Goal: Task Accomplishment & Management: Manage account settings

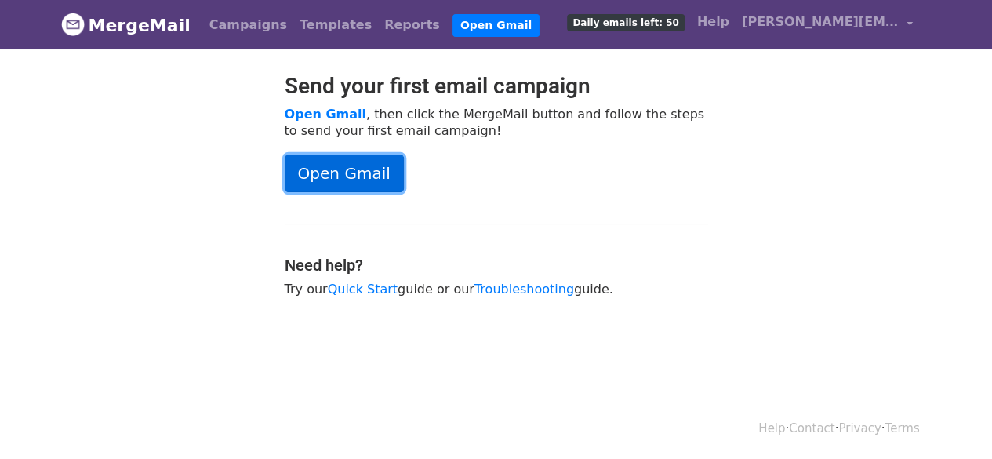
click at [350, 159] on link "Open Gmail" at bounding box center [344, 173] width 119 height 38
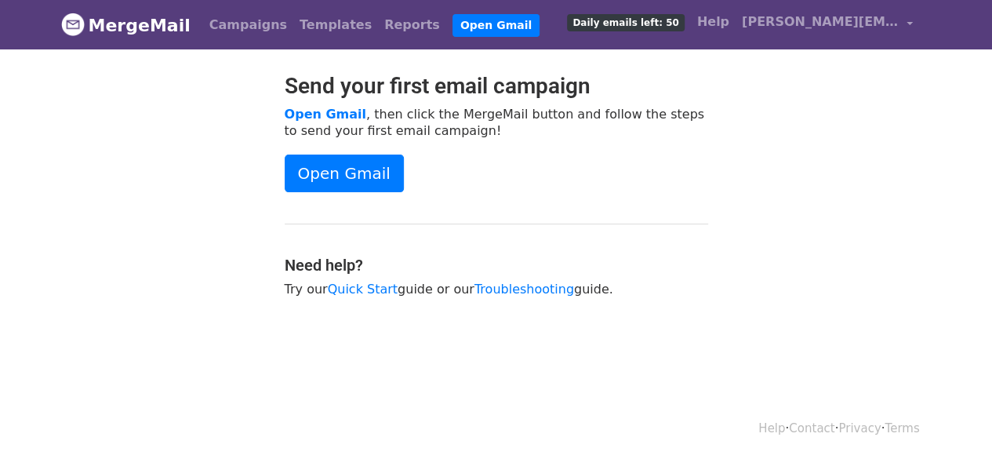
click at [662, 21] on span "Daily emails left: 50" at bounding box center [625, 22] width 117 height 17
click at [910, 19] on link "[PERSON_NAME][EMAIL_ADDRESS][DOMAIN_NAME]" at bounding box center [828, 24] width 184 height 37
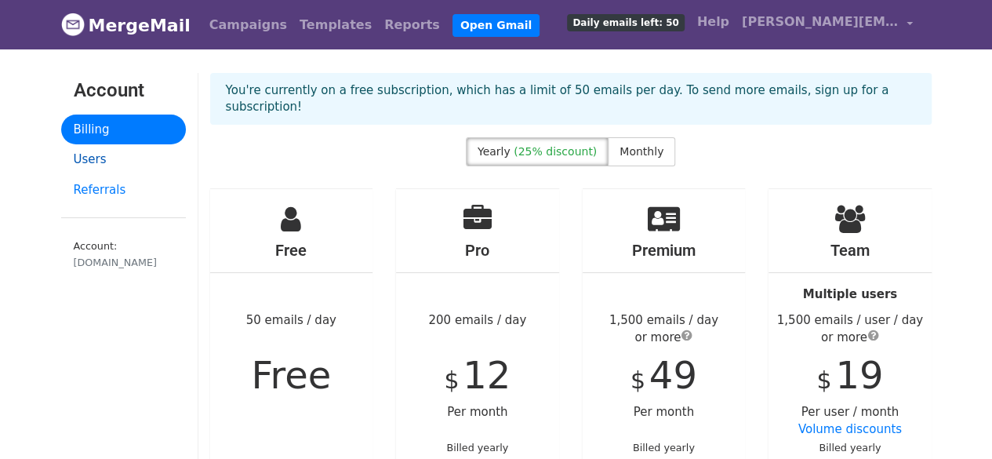
click at [88, 161] on link "Users" at bounding box center [123, 159] width 125 height 31
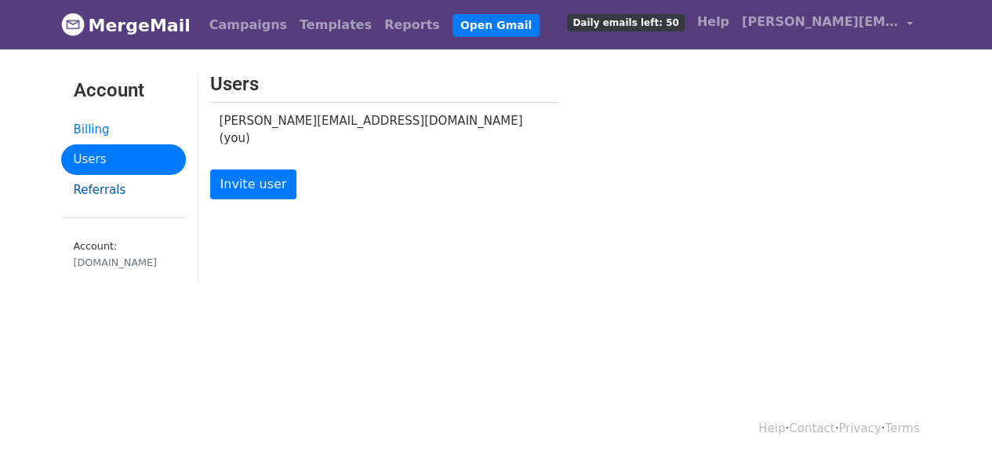
click at [108, 194] on link "Referrals" at bounding box center [123, 190] width 125 height 31
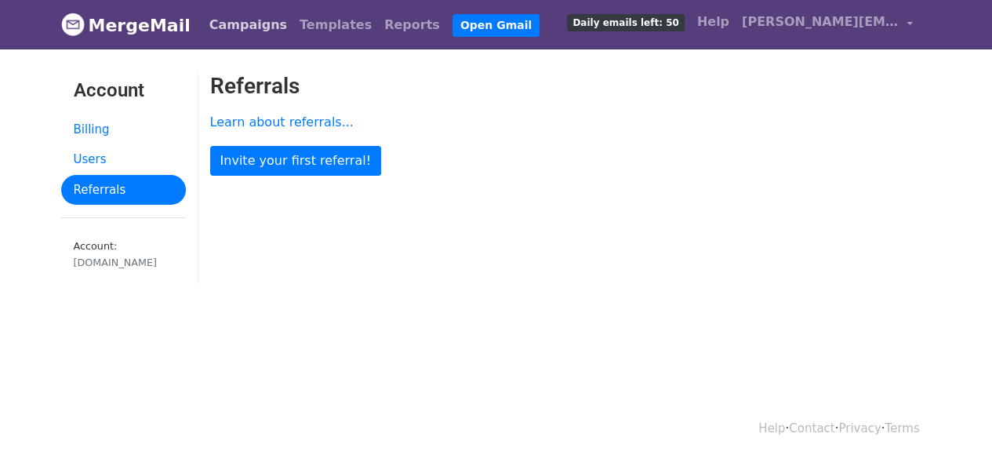
click at [218, 31] on link "Campaigns" at bounding box center [248, 24] width 90 height 31
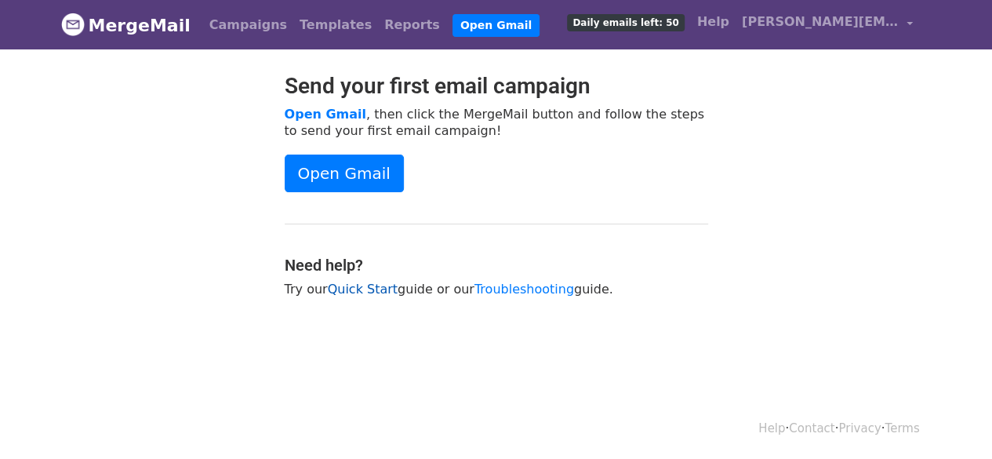
click at [364, 289] on link "Quick Start" at bounding box center [363, 289] width 70 height 15
click at [623, 20] on span "Daily emails left: 50" at bounding box center [625, 22] width 117 height 17
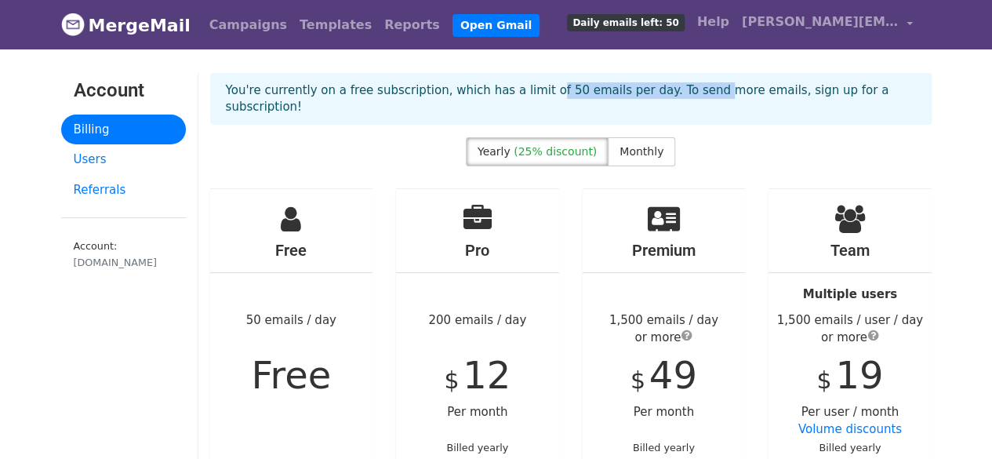
drag, startPoint x: 517, startPoint y: 79, endPoint x: 748, endPoint y: 78, distance: 231.3
click at [687, 78] on div "You're currently on a free subscription, which has a limit of 50 emails per day…" at bounding box center [570, 99] width 721 height 52
click at [816, 75] on div "You're currently on a free subscription, which has a limit of 50 emails per day…" at bounding box center [570, 99] width 721 height 52
click at [378, 20] on link "Reports" at bounding box center [412, 24] width 68 height 31
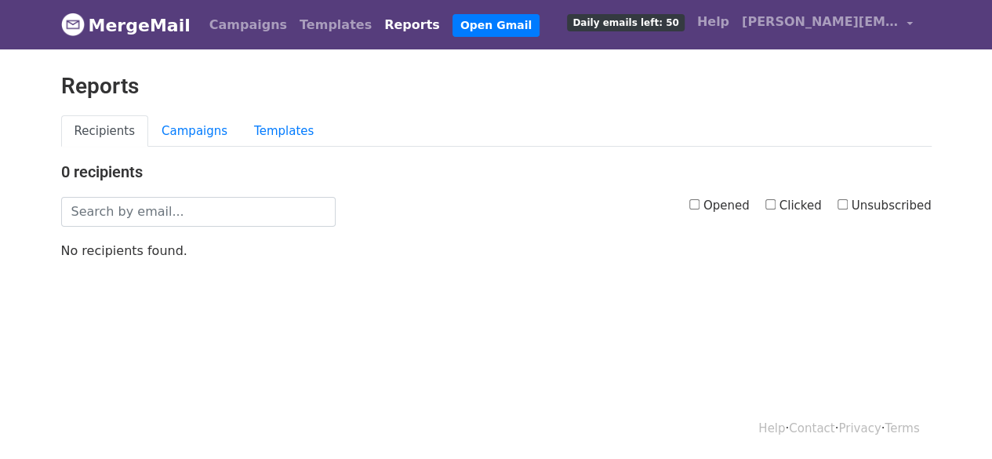
drag, startPoint x: 687, startPoint y: 203, endPoint x: 697, endPoint y: 200, distance: 10.7
click at [696, 200] on div "Opened Clicked Unsubscribed" at bounding box center [645, 212] width 596 height 30
click at [700, 205] on input "Opened" at bounding box center [694, 204] width 10 height 10
checkbox input "true"
click at [776, 203] on input "Clicked" at bounding box center [770, 204] width 10 height 10
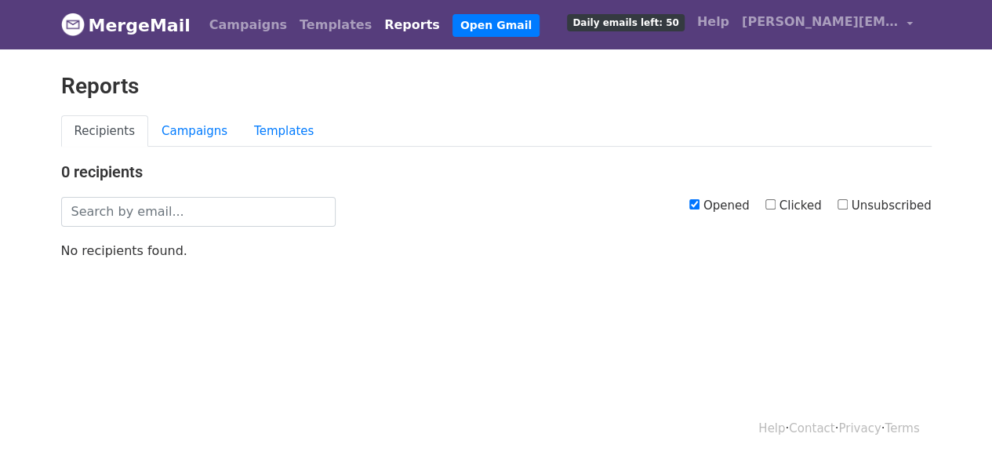
checkbox input "true"
click at [195, 138] on link "Campaigns" at bounding box center [194, 131] width 93 height 32
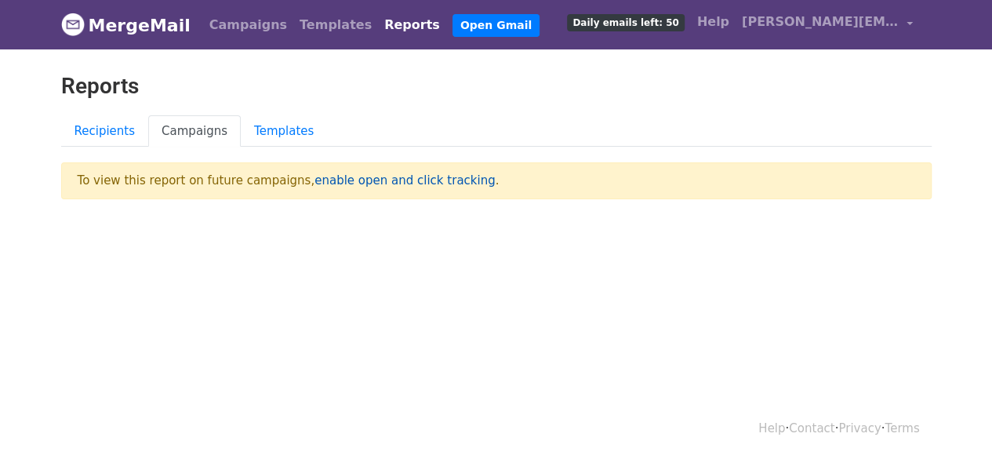
click at [354, 180] on link "enable open and click tracking" at bounding box center [404, 180] width 180 height 14
click at [899, 20] on link "[PERSON_NAME][EMAIL_ADDRESS][DOMAIN_NAME]" at bounding box center [828, 24] width 184 height 37
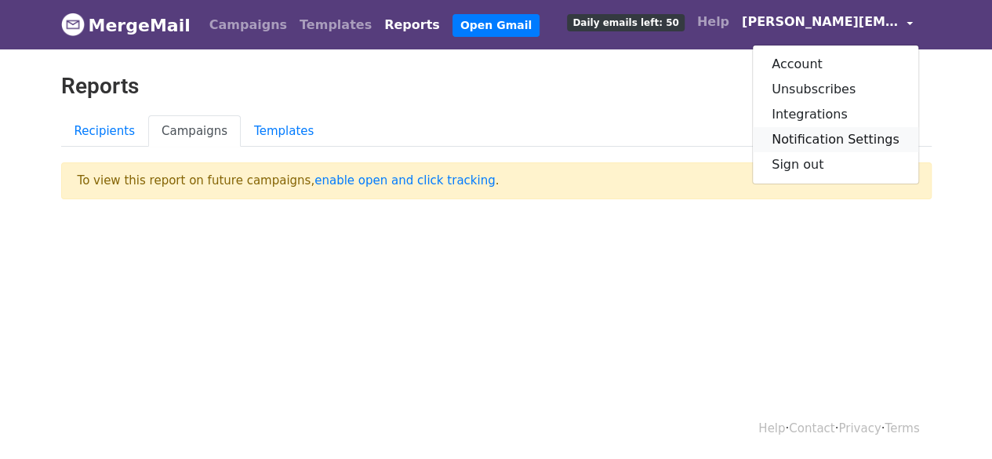
click at [855, 135] on link "Notification Settings" at bounding box center [835, 139] width 165 height 25
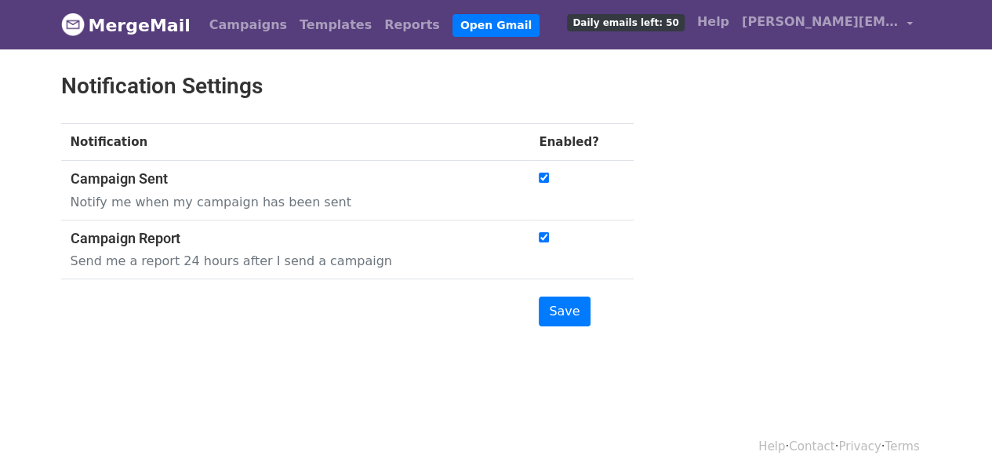
click at [565, 287] on td "Save" at bounding box center [581, 307] width 104 height 57
click at [815, 19] on span "[PERSON_NAME][EMAIL_ADDRESS][DOMAIN_NAME]" at bounding box center [820, 22] width 157 height 19
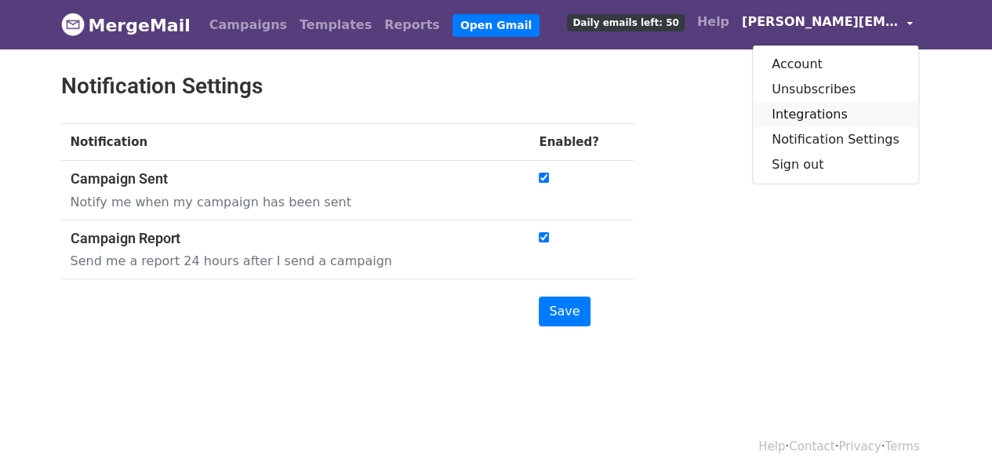
click at [836, 117] on link "Integrations" at bounding box center [835, 114] width 165 height 25
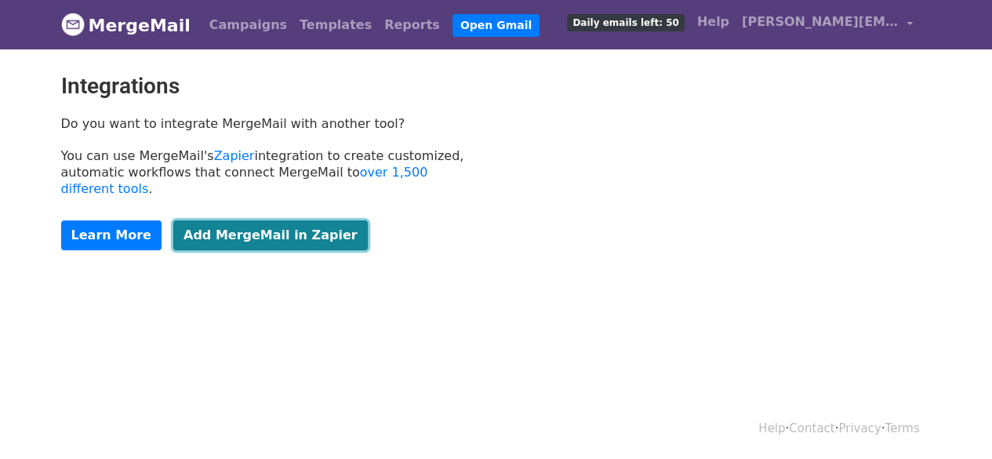
click at [272, 220] on link "Add MergeMail in Zapier" at bounding box center [270, 235] width 194 height 30
